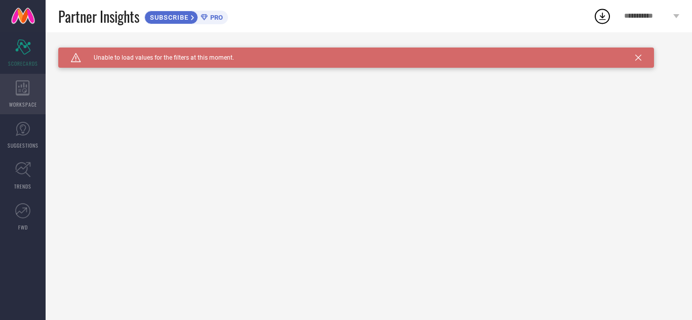
click at [33, 82] on div "WORKSPACE" at bounding box center [23, 94] width 46 height 41
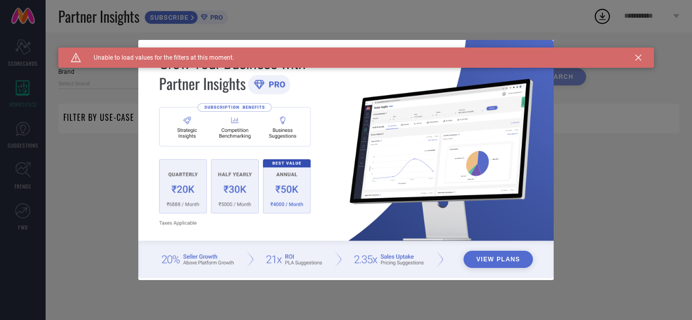
type input "1 STOP FASHION"
type input "All"
click at [18, 144] on div "View Plans" at bounding box center [346, 160] width 692 height 320
